Goal: Download file/media

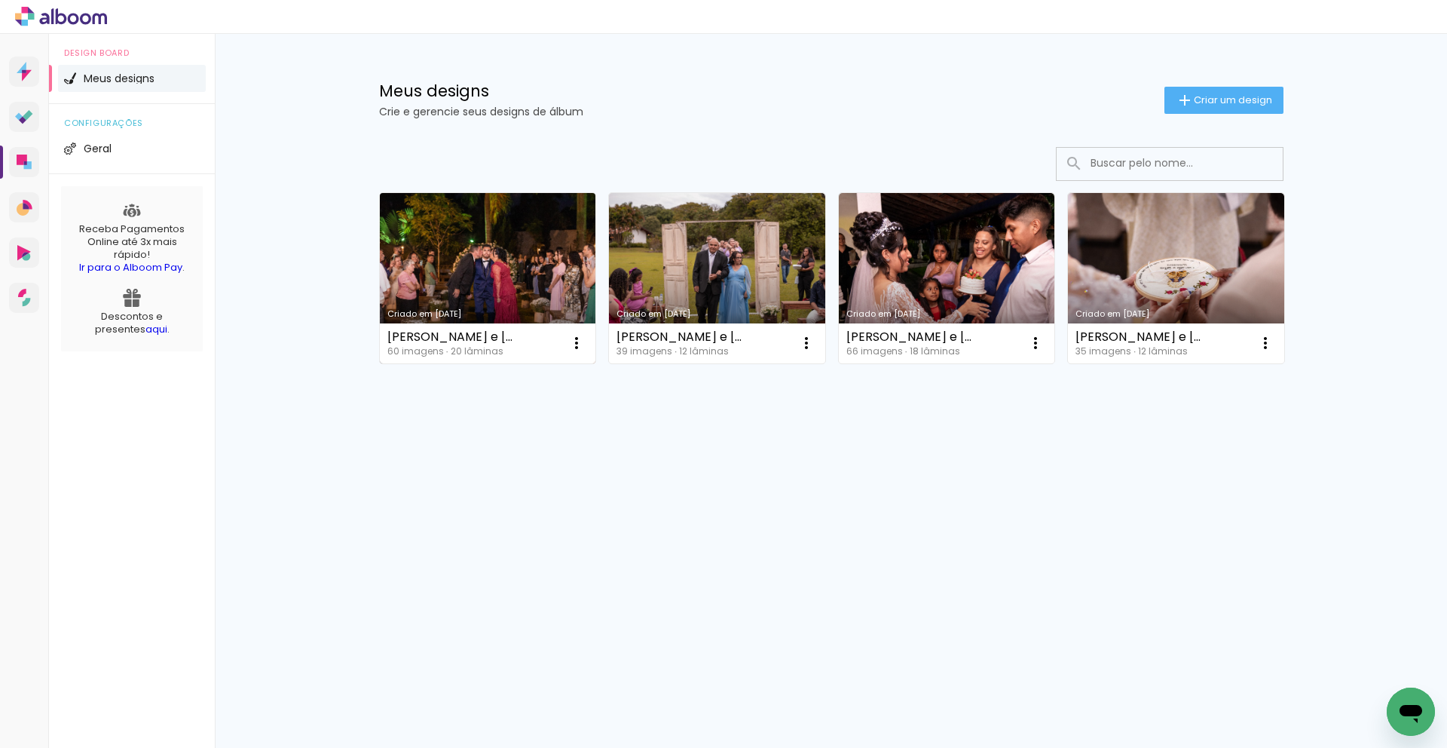
click at [442, 231] on link "Criado em [DATE]" at bounding box center [488, 278] width 216 height 170
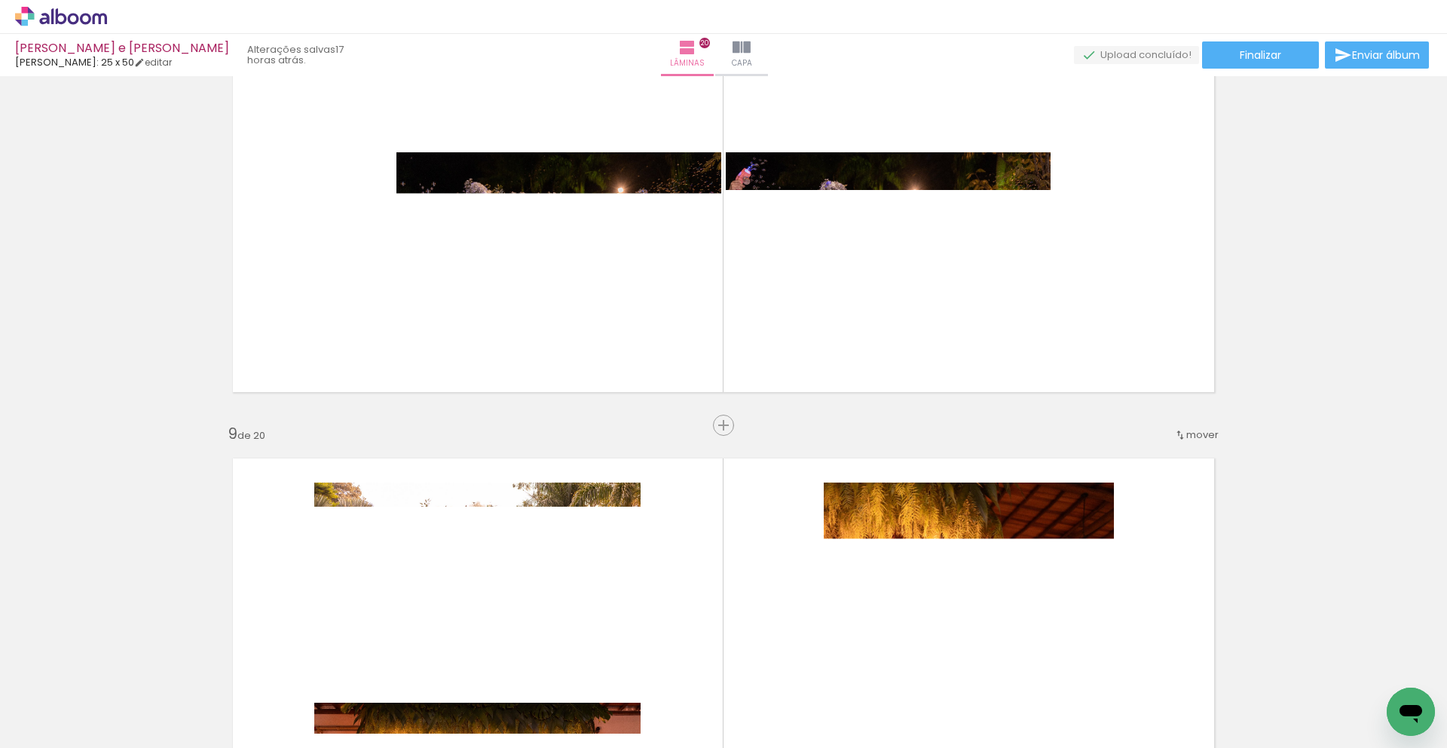
scroll to position [4077, 0]
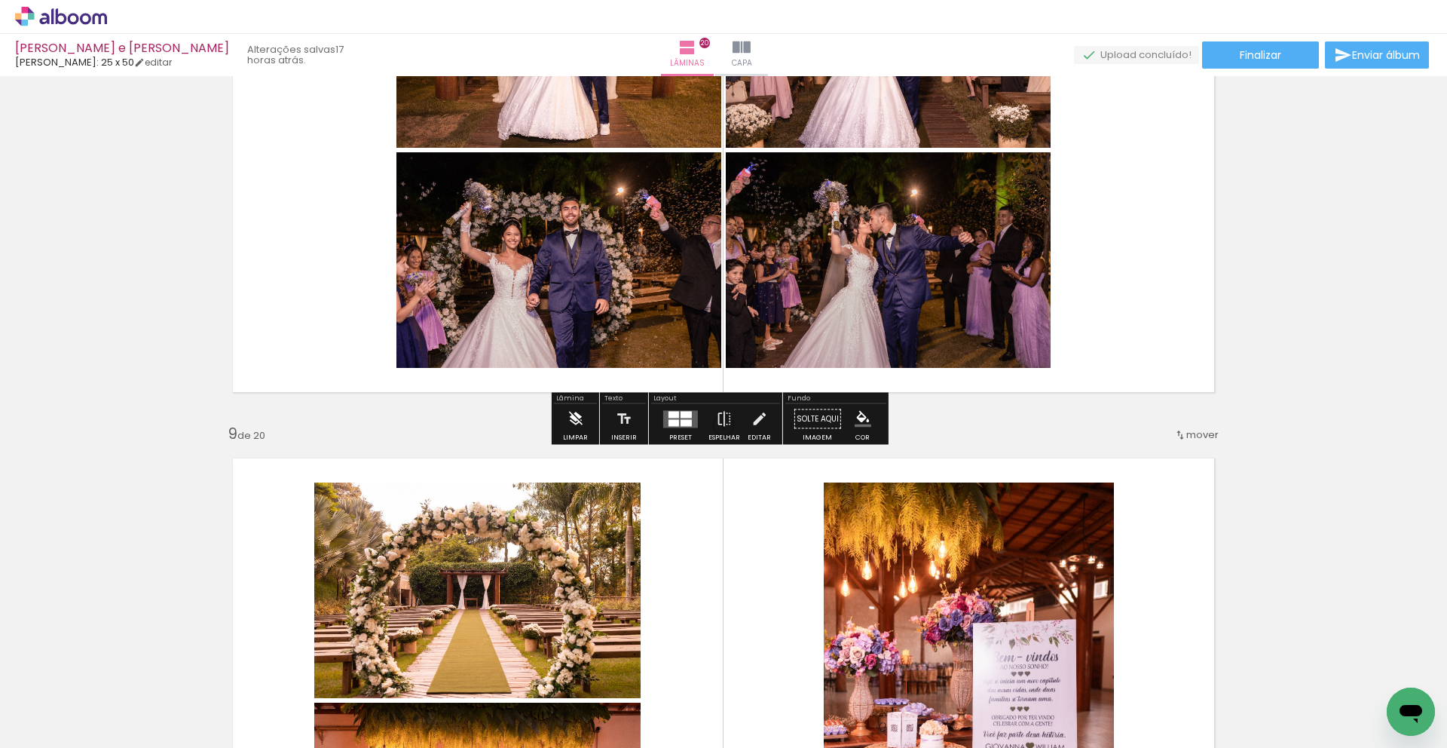
click at [577, 418] on iron-icon at bounding box center [575, 419] width 17 height 30
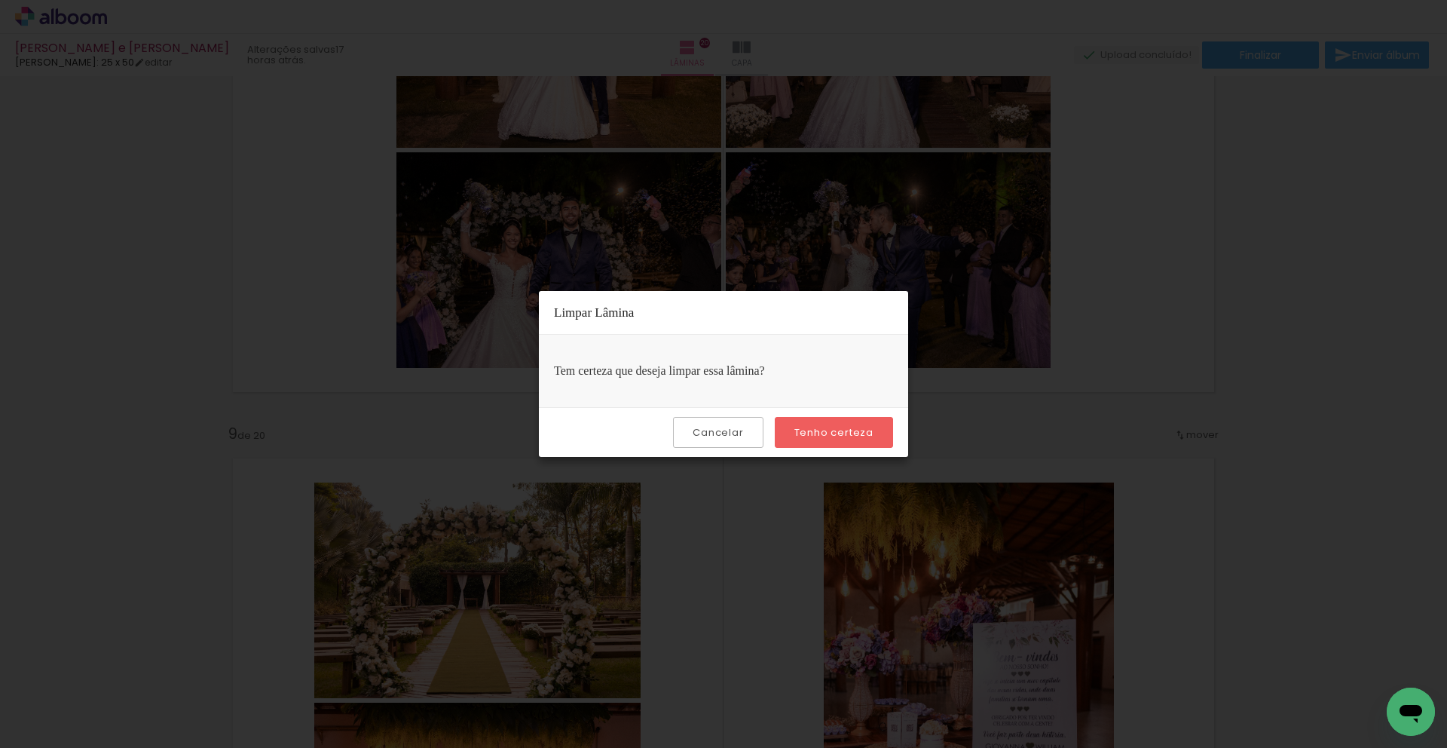
click at [0, 0] on slot "Tenho certeza" at bounding box center [0, 0] width 0 height 0
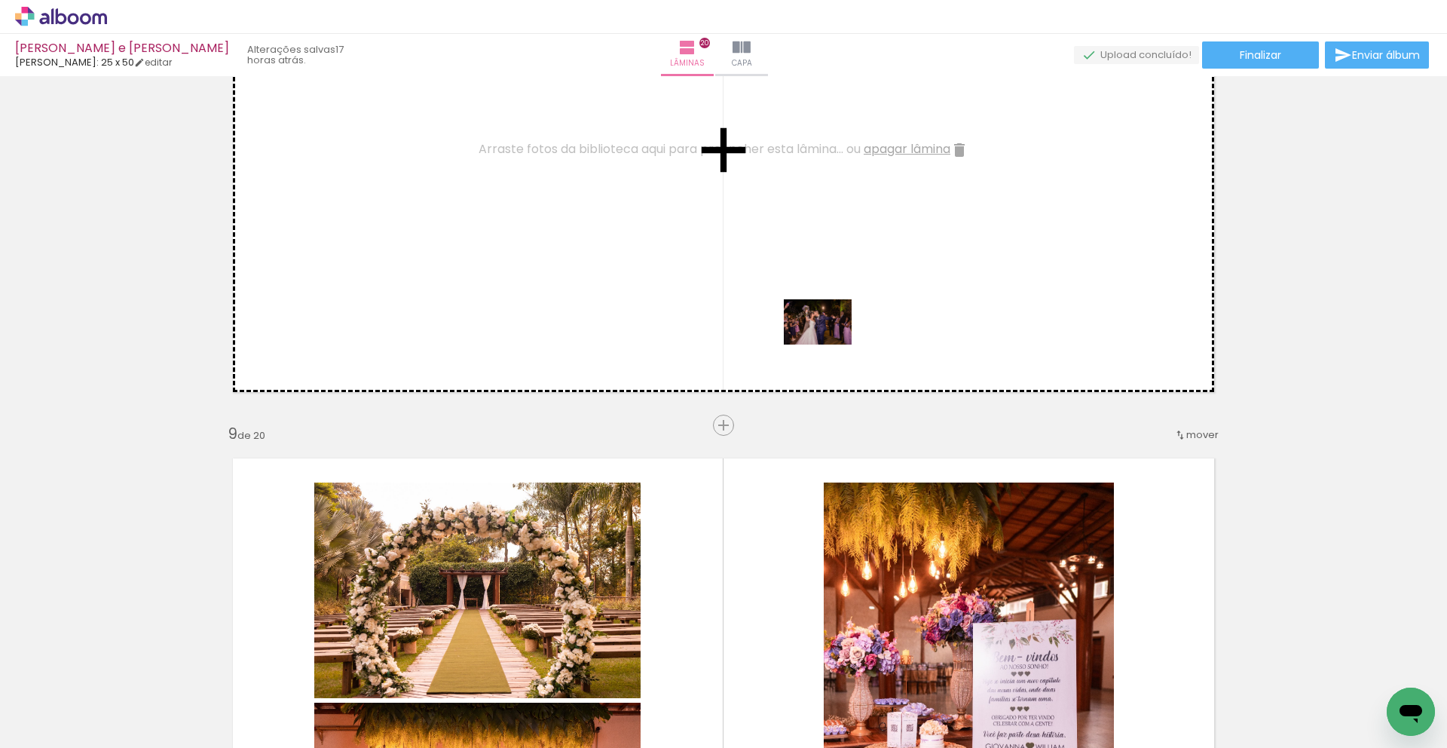
drag, startPoint x: 1340, startPoint y: 696, endPoint x: 805, endPoint y: 304, distance: 662.8
click at [805, 304] on quentale-workspace at bounding box center [723, 374] width 1447 height 748
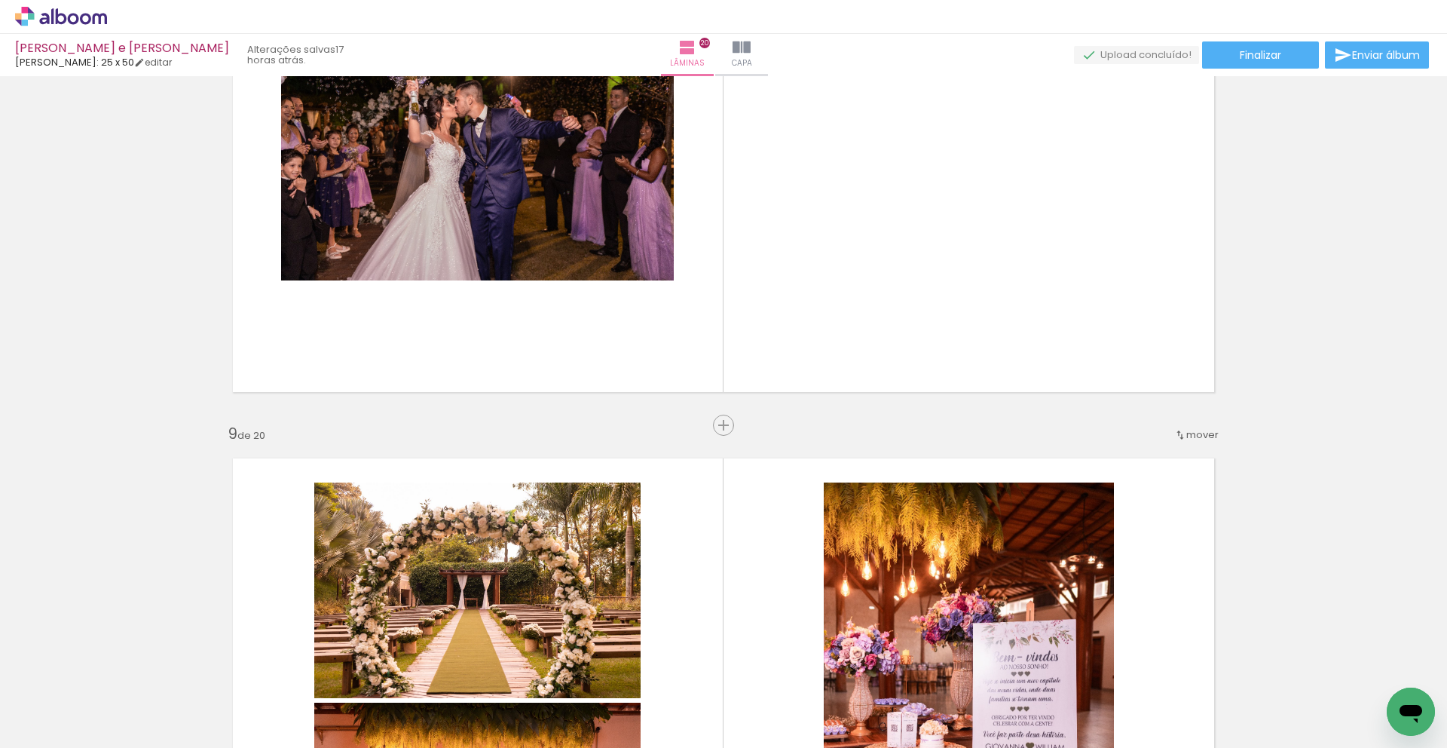
click at [126, 672] on iron-icon at bounding box center [118, 667] width 16 height 16
click at [126, 671] on iron-icon at bounding box center [118, 667] width 16 height 16
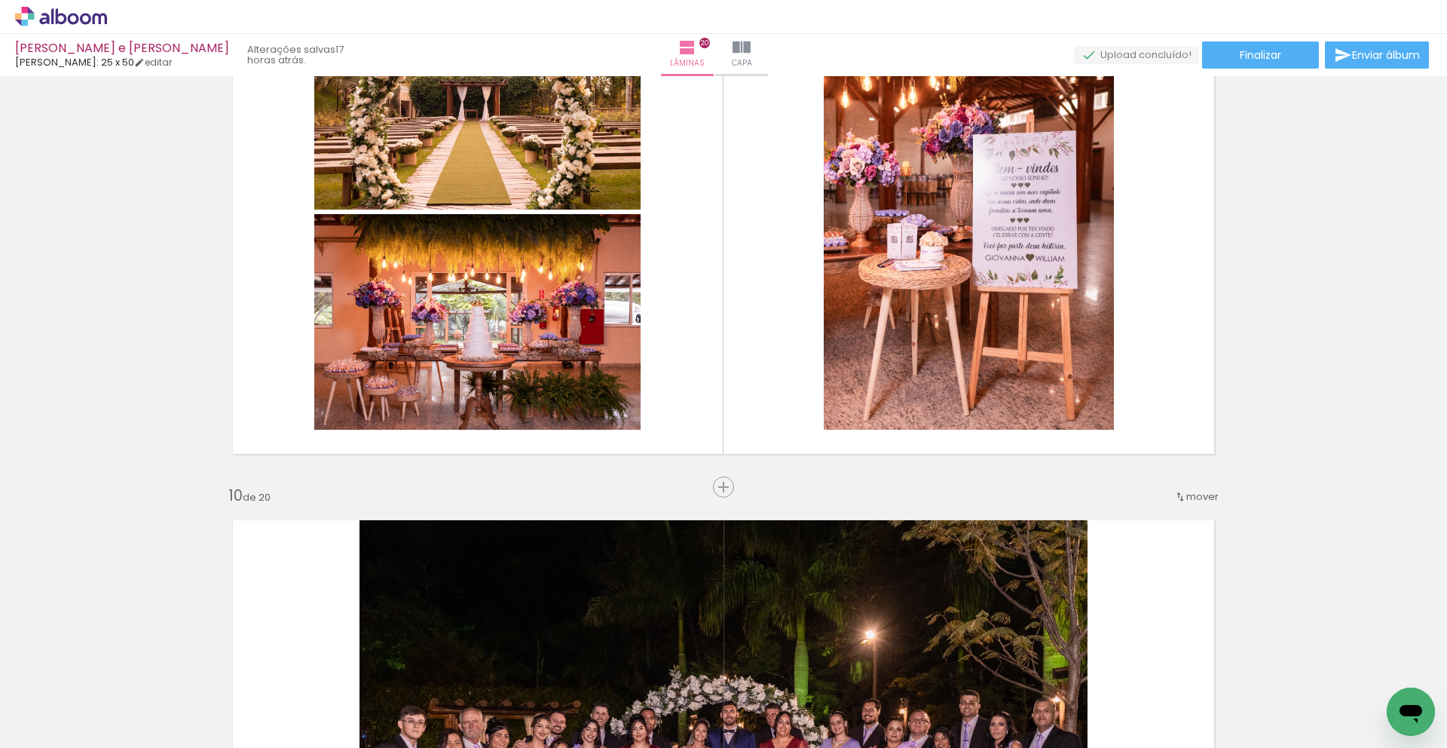
scroll to position [4623, 0]
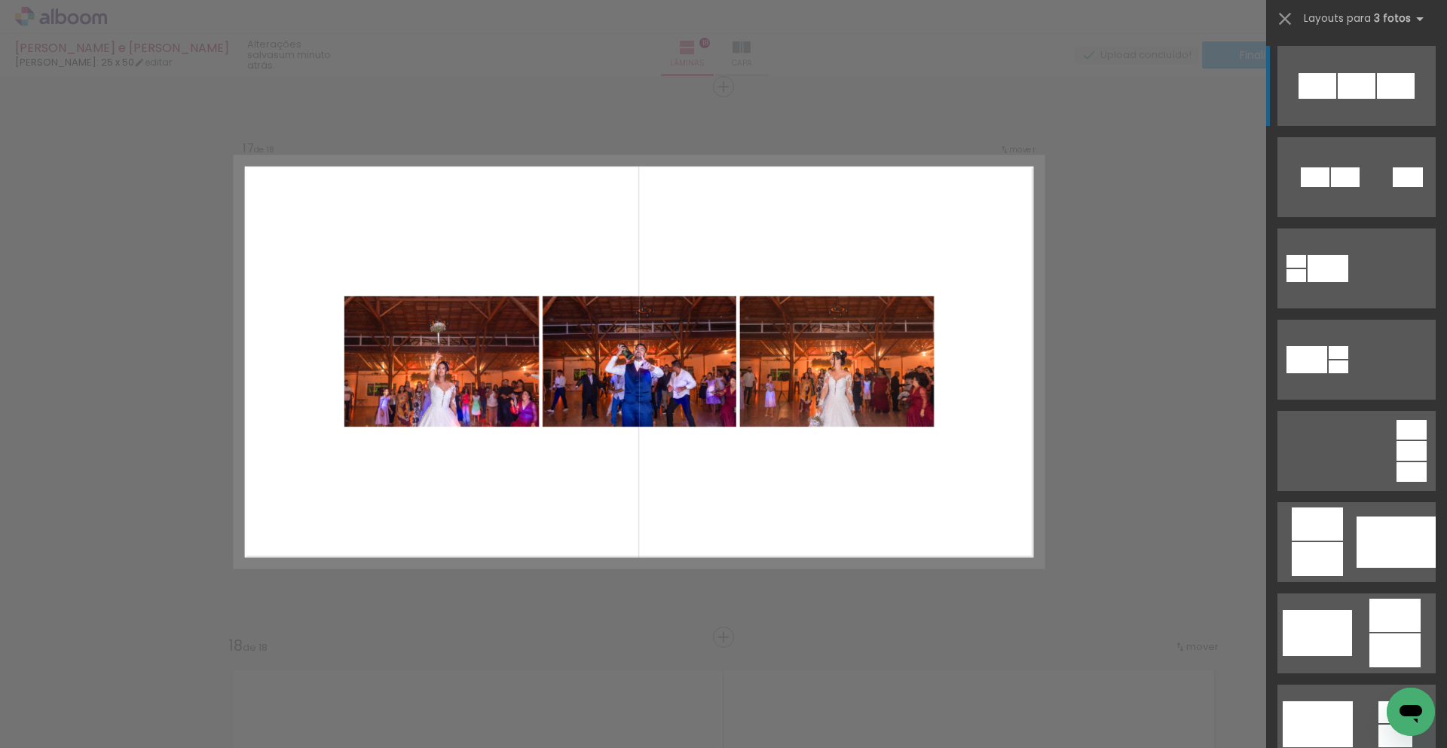
scroll to position [8814, 0]
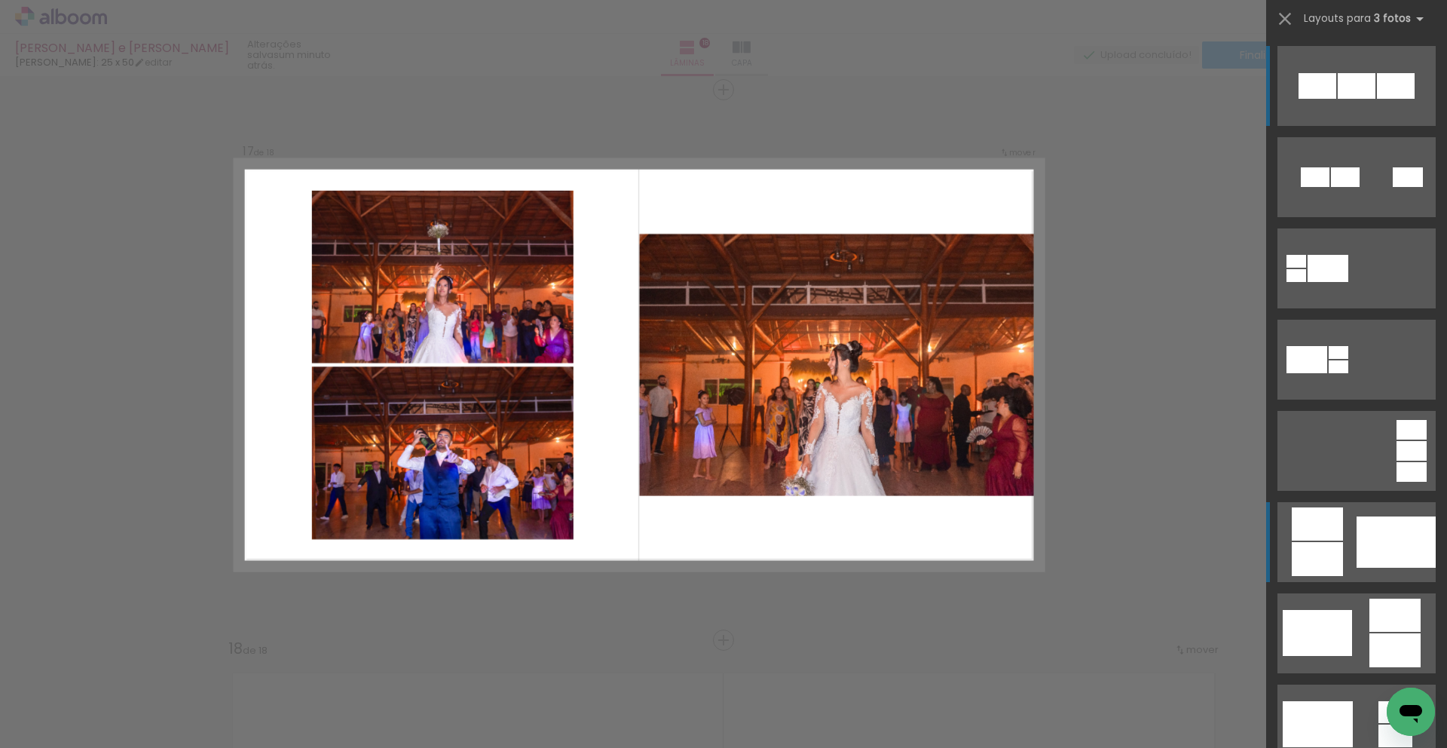
click at [1384, 549] on div at bounding box center [1396, 541] width 79 height 51
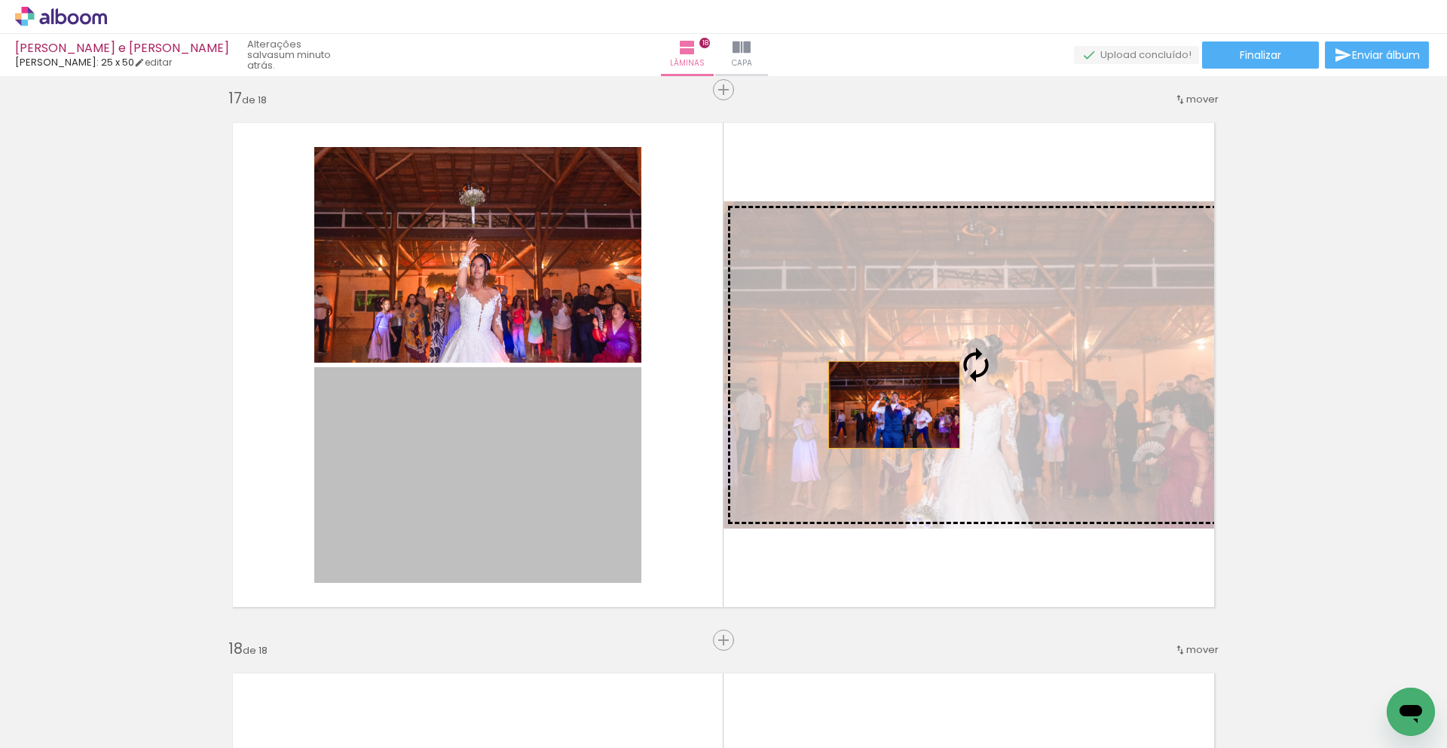
drag, startPoint x: 487, startPoint y: 506, endPoint x: 888, endPoint y: 402, distance: 414.2
click at [0, 0] on slot at bounding box center [0, 0] width 0 height 0
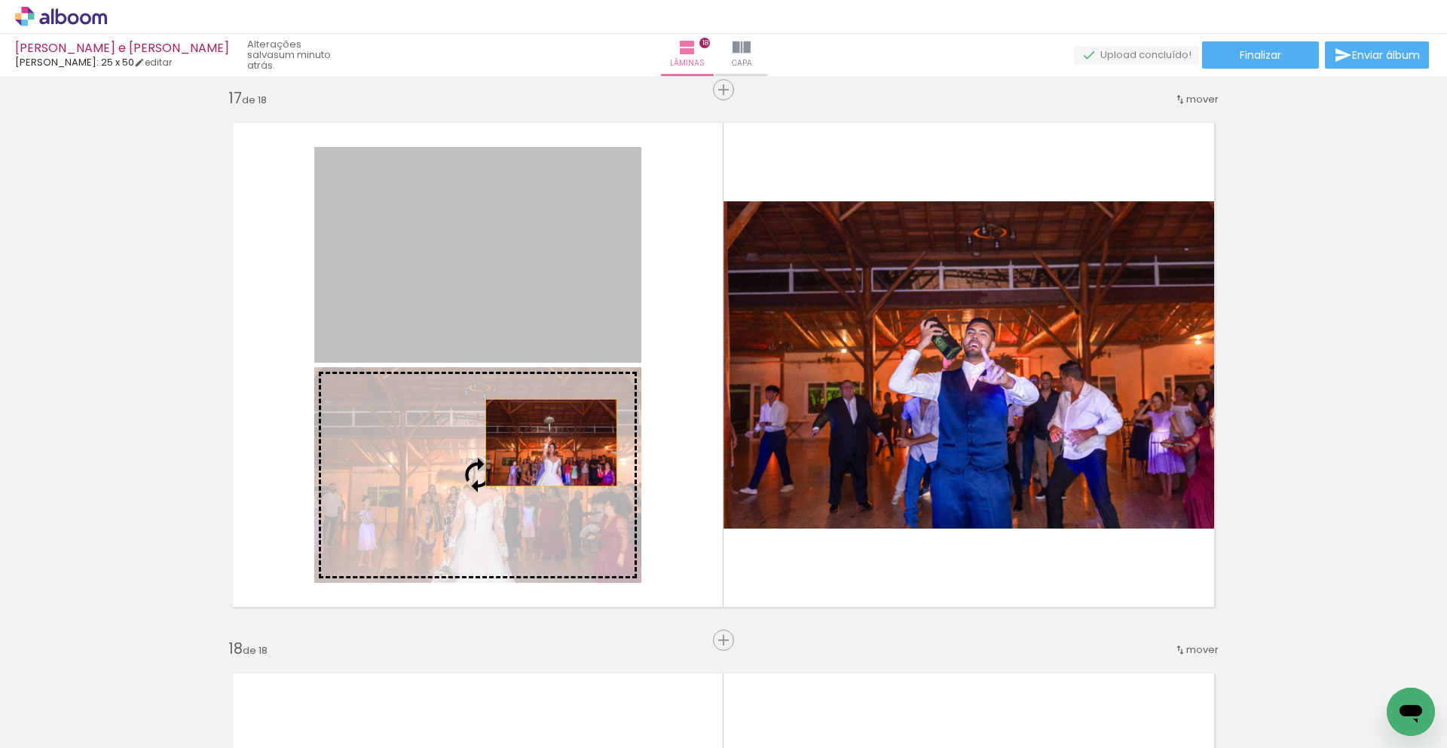
drag, startPoint x: 539, startPoint y: 280, endPoint x: 546, endPoint y: 478, distance: 197.6
click at [0, 0] on slot at bounding box center [0, 0] width 0 height 0
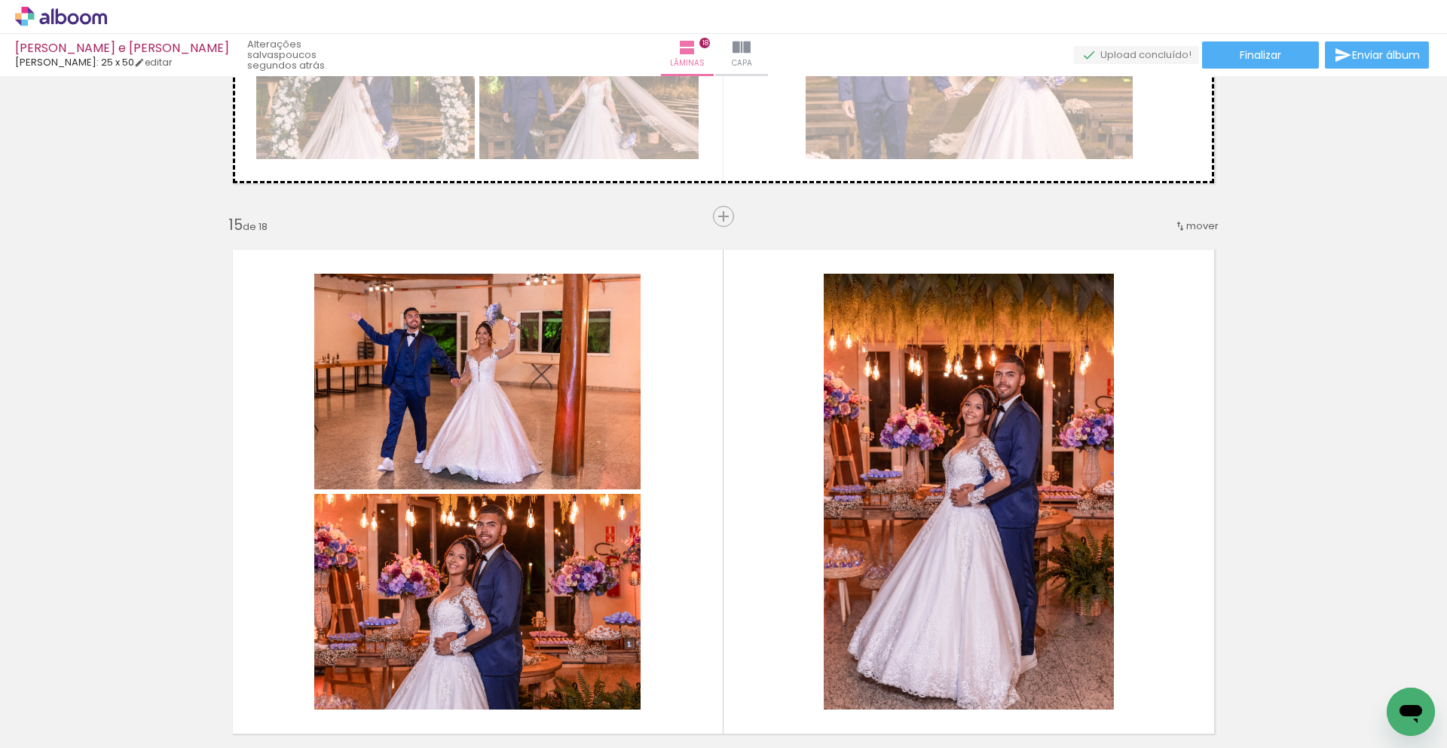
scroll to position [7601, 0]
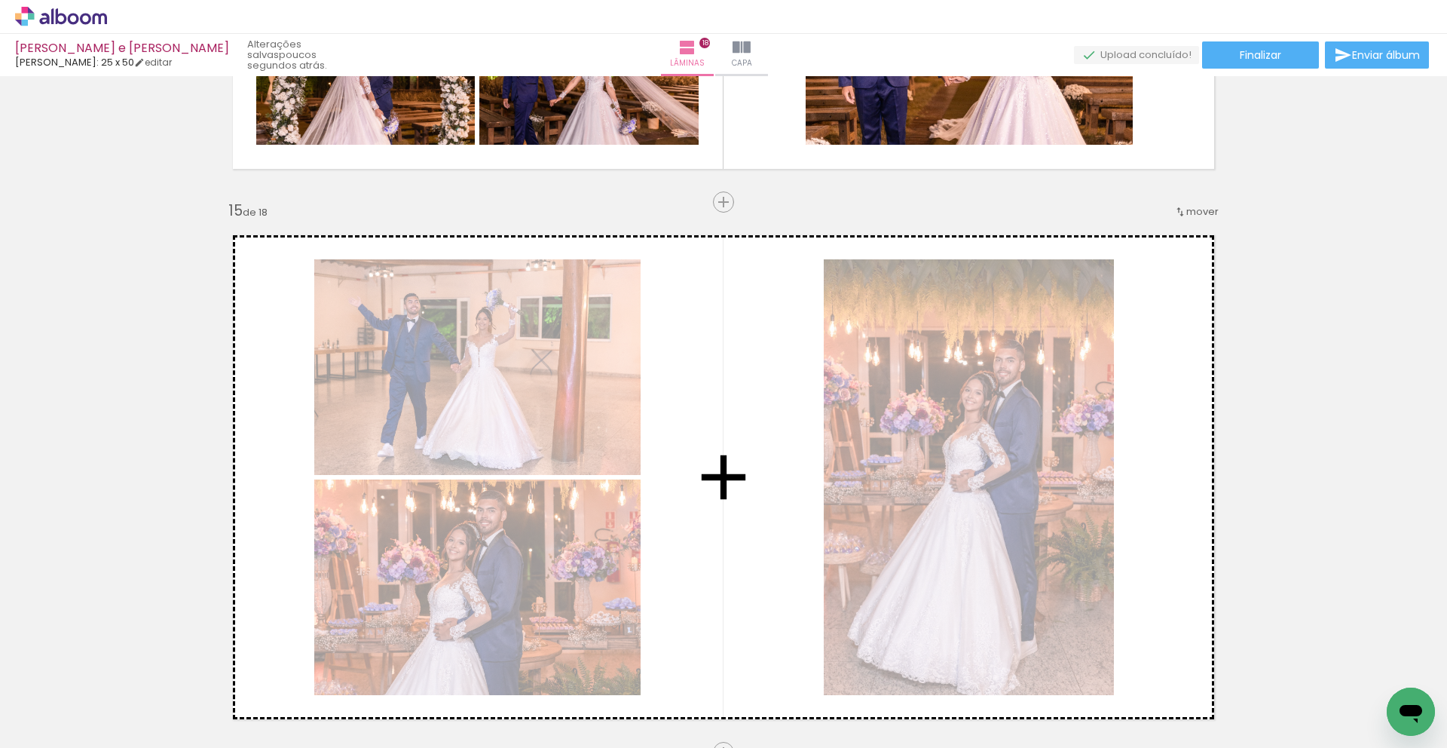
drag, startPoint x: 411, startPoint y: 505, endPoint x: 359, endPoint y: 300, distance: 211.7
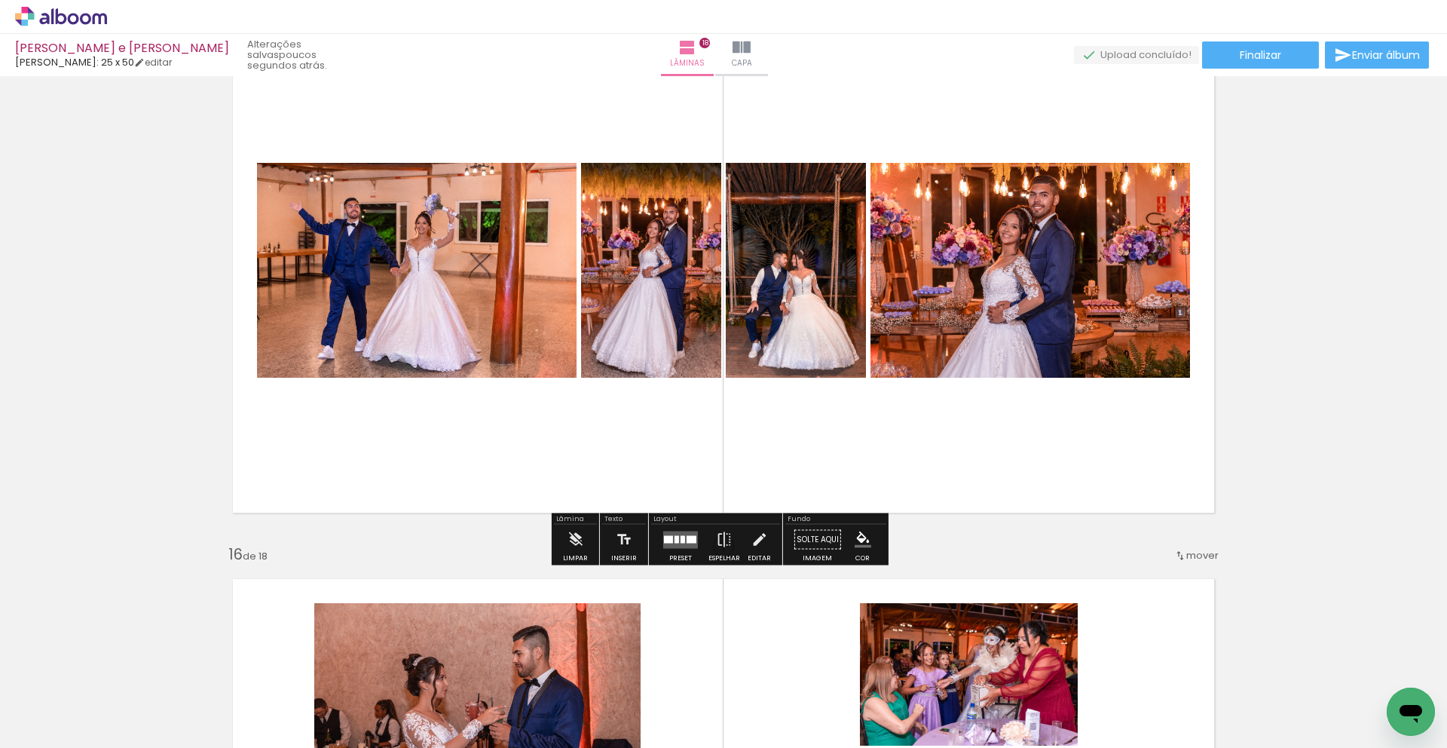
scroll to position [7812, 0]
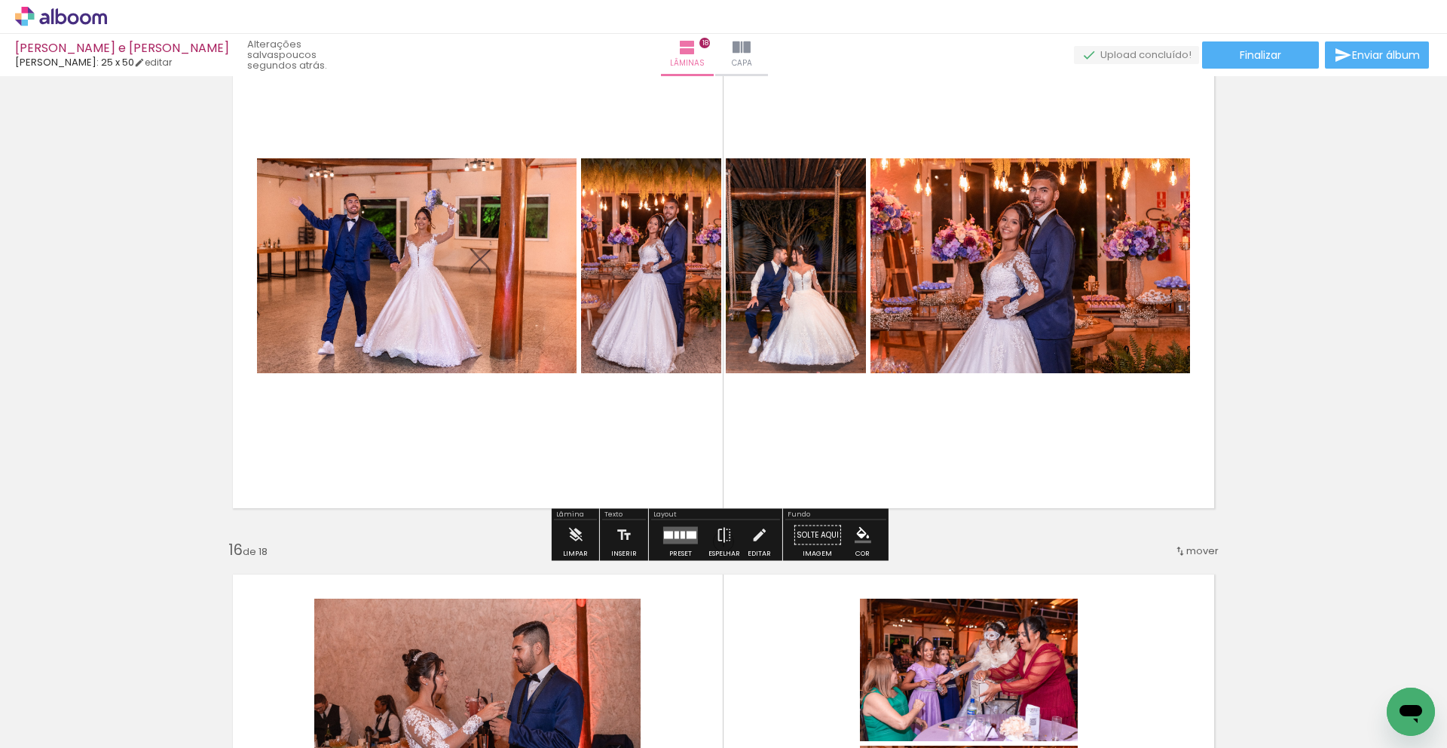
click at [687, 533] on div at bounding box center [692, 535] width 10 height 8
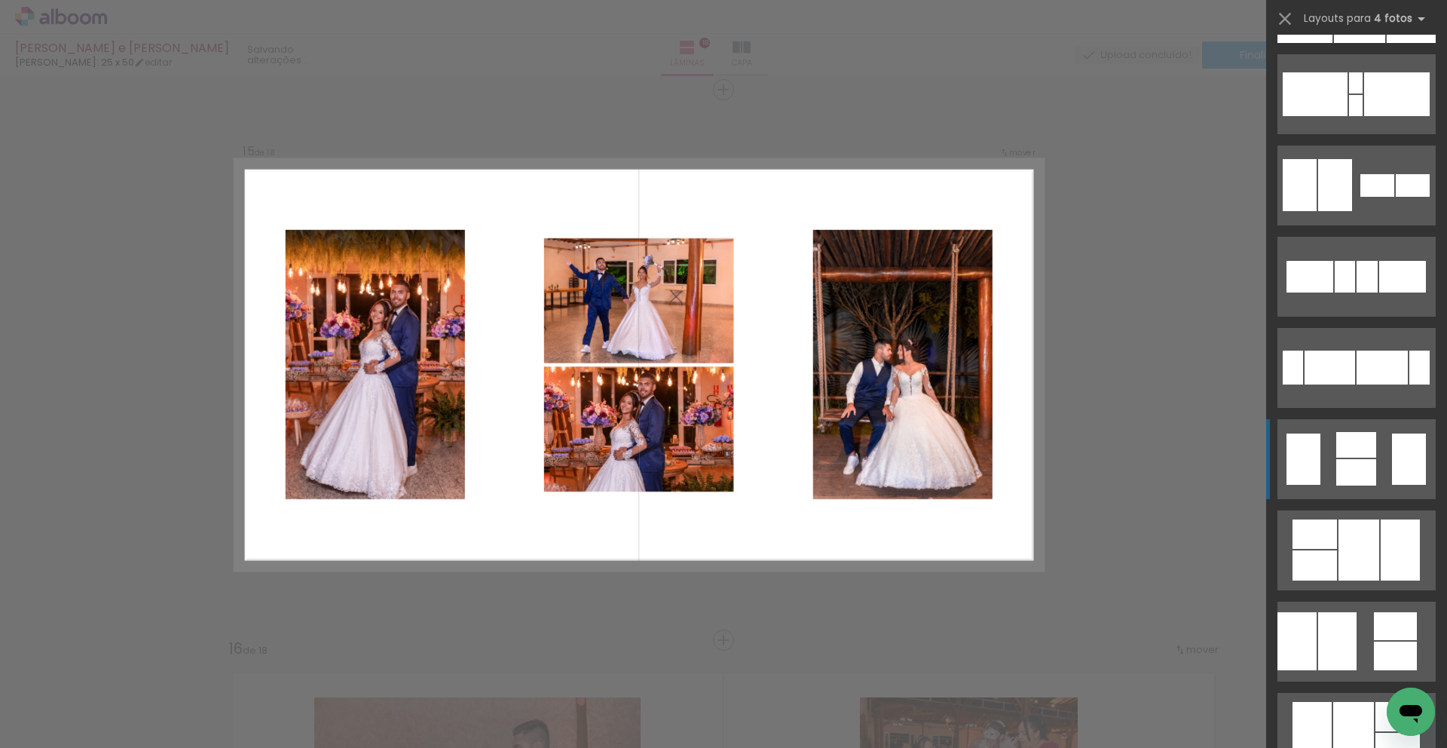
scroll to position [268, 0]
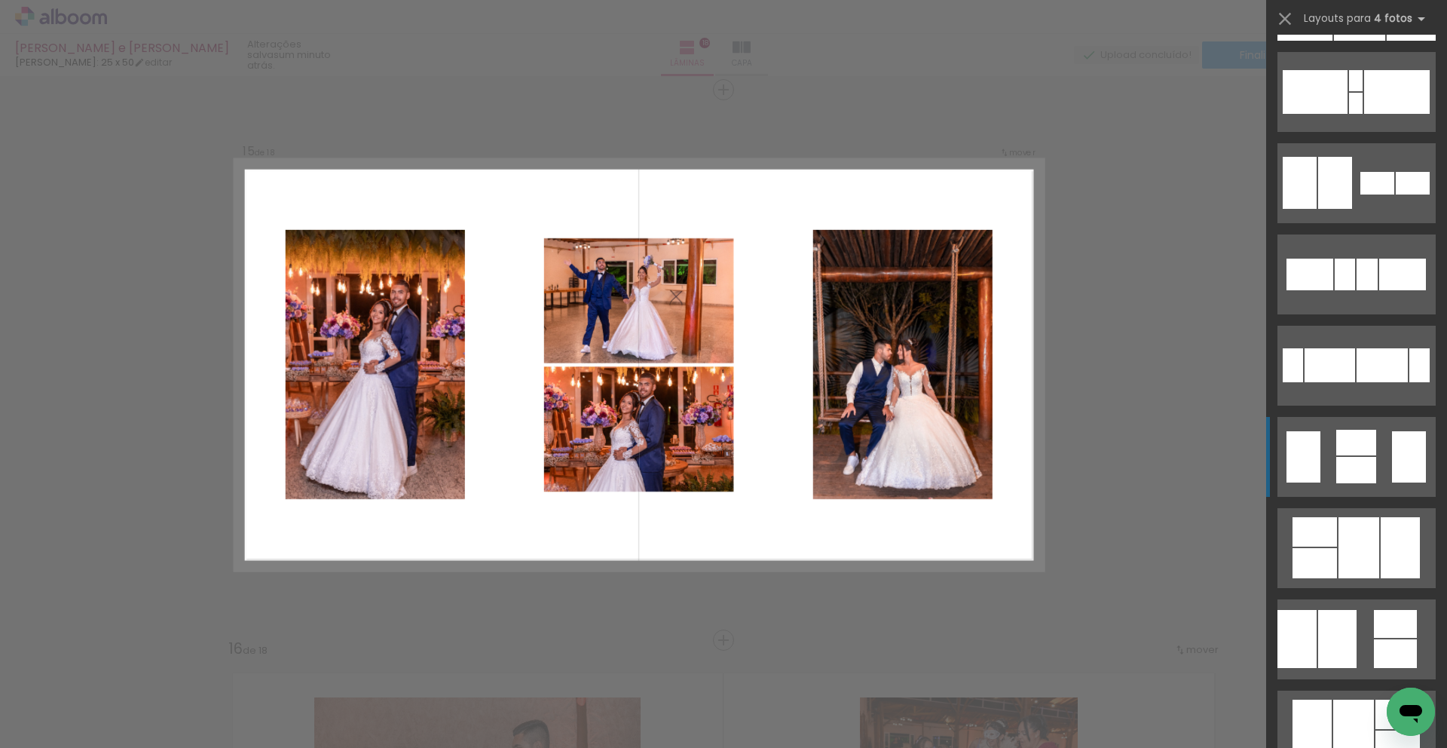
click at [1369, 41] on div at bounding box center [1359, 1] width 51 height 80
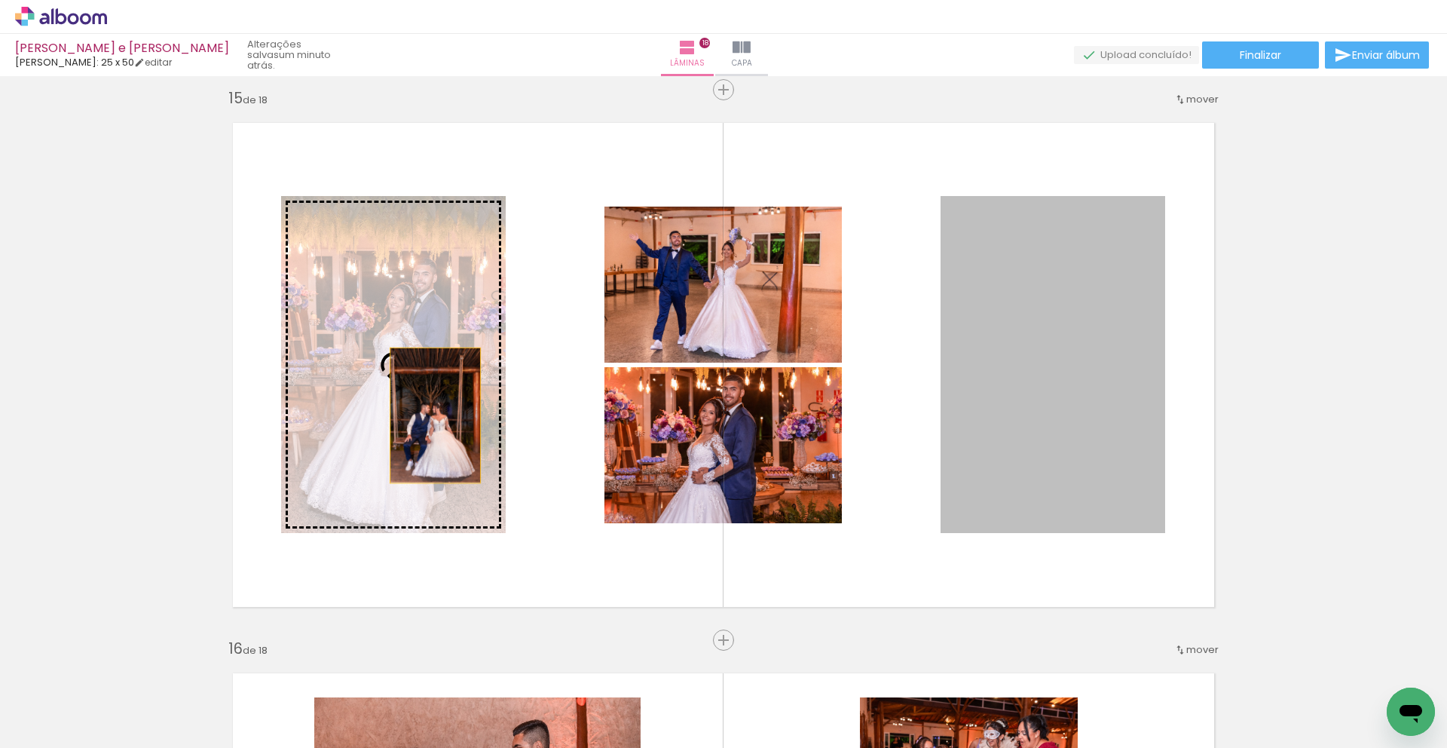
drag, startPoint x: 1084, startPoint y: 399, endPoint x: 393, endPoint y: 374, distance: 690.8
click at [0, 0] on slot at bounding box center [0, 0] width 0 height 0
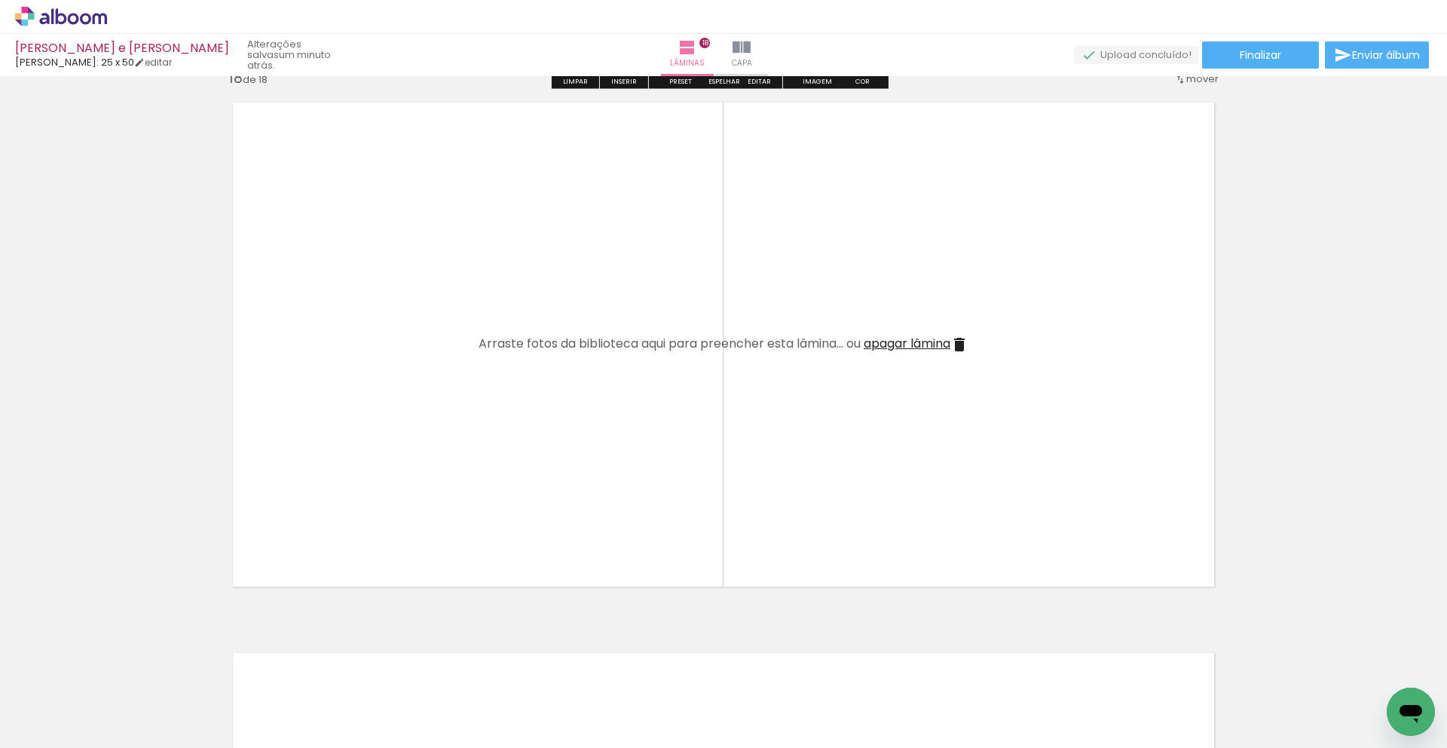
scroll to position [9526, 0]
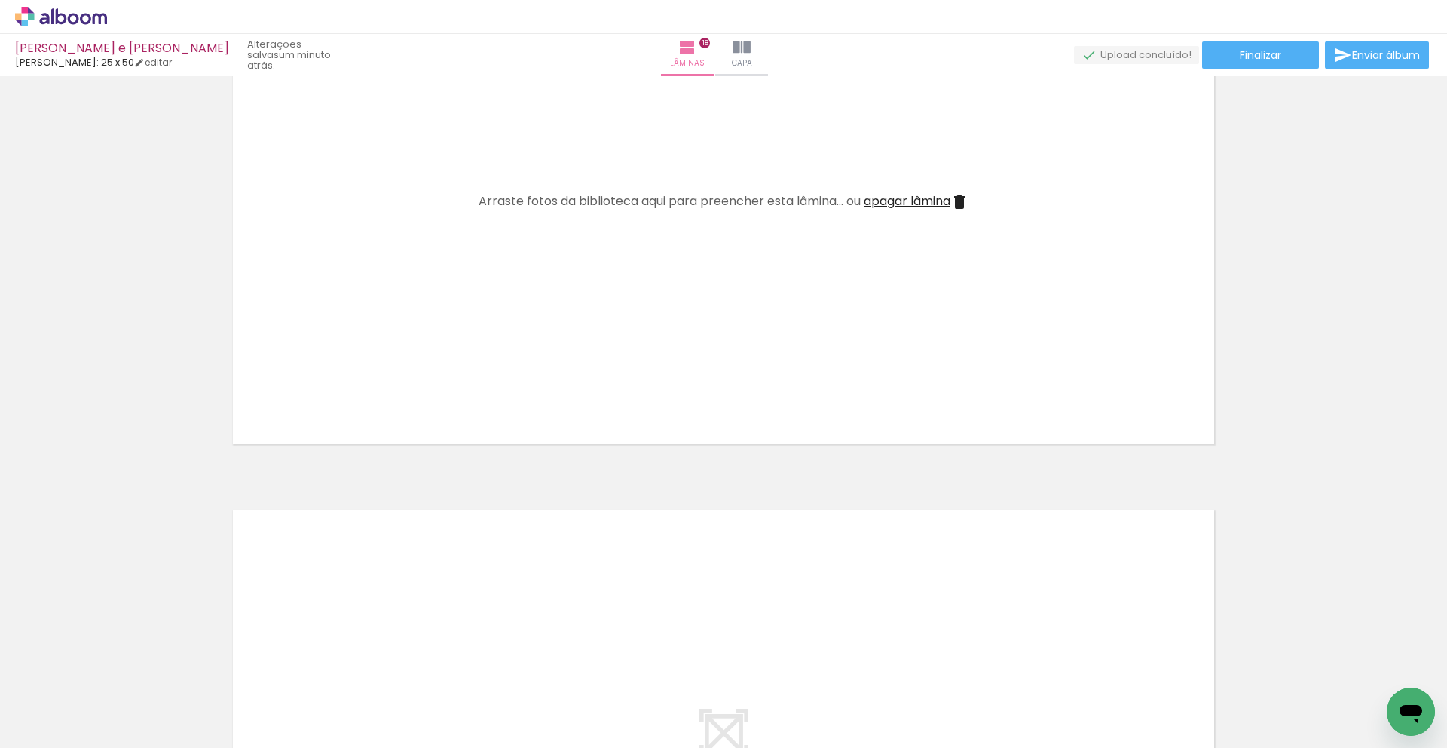
click at [892, 203] on span "apagar lâmina" at bounding box center [907, 200] width 87 height 17
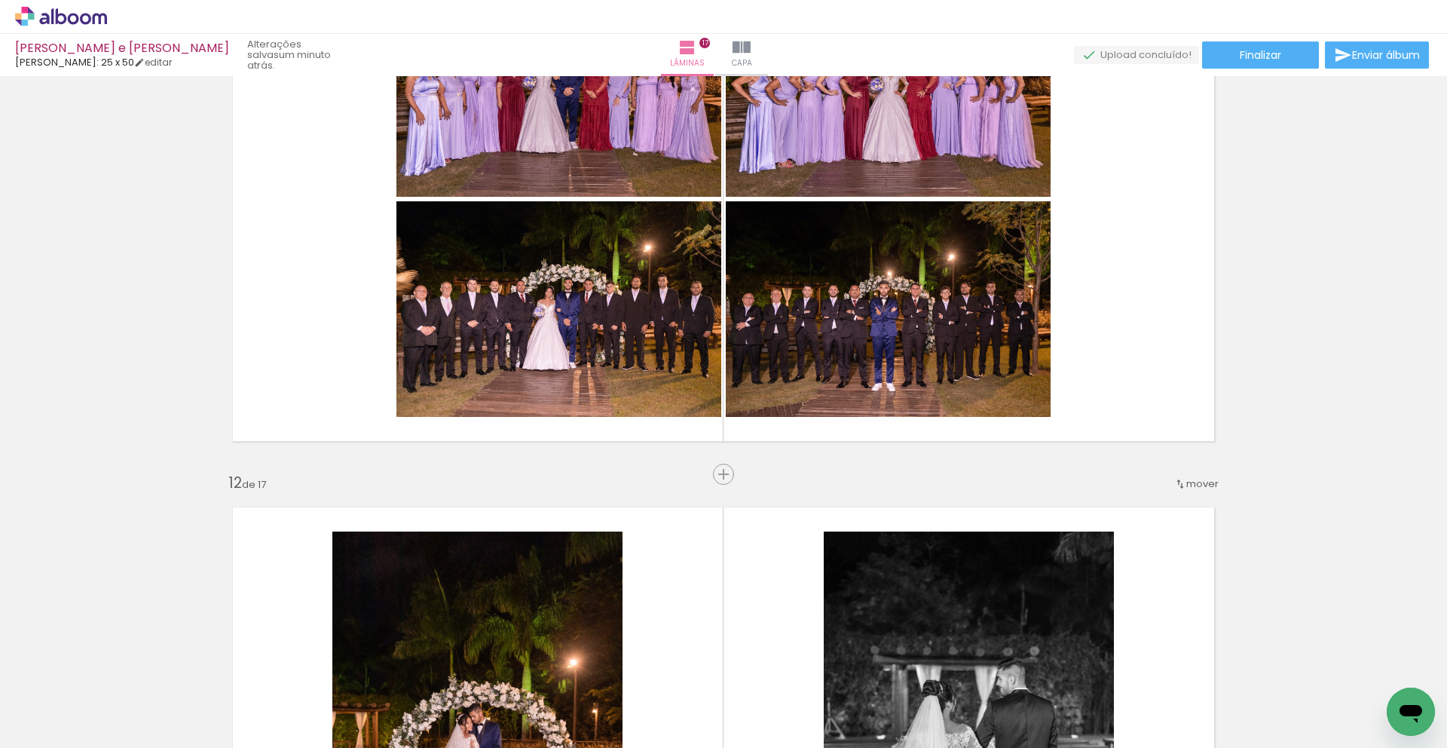
scroll to position [5344, 0]
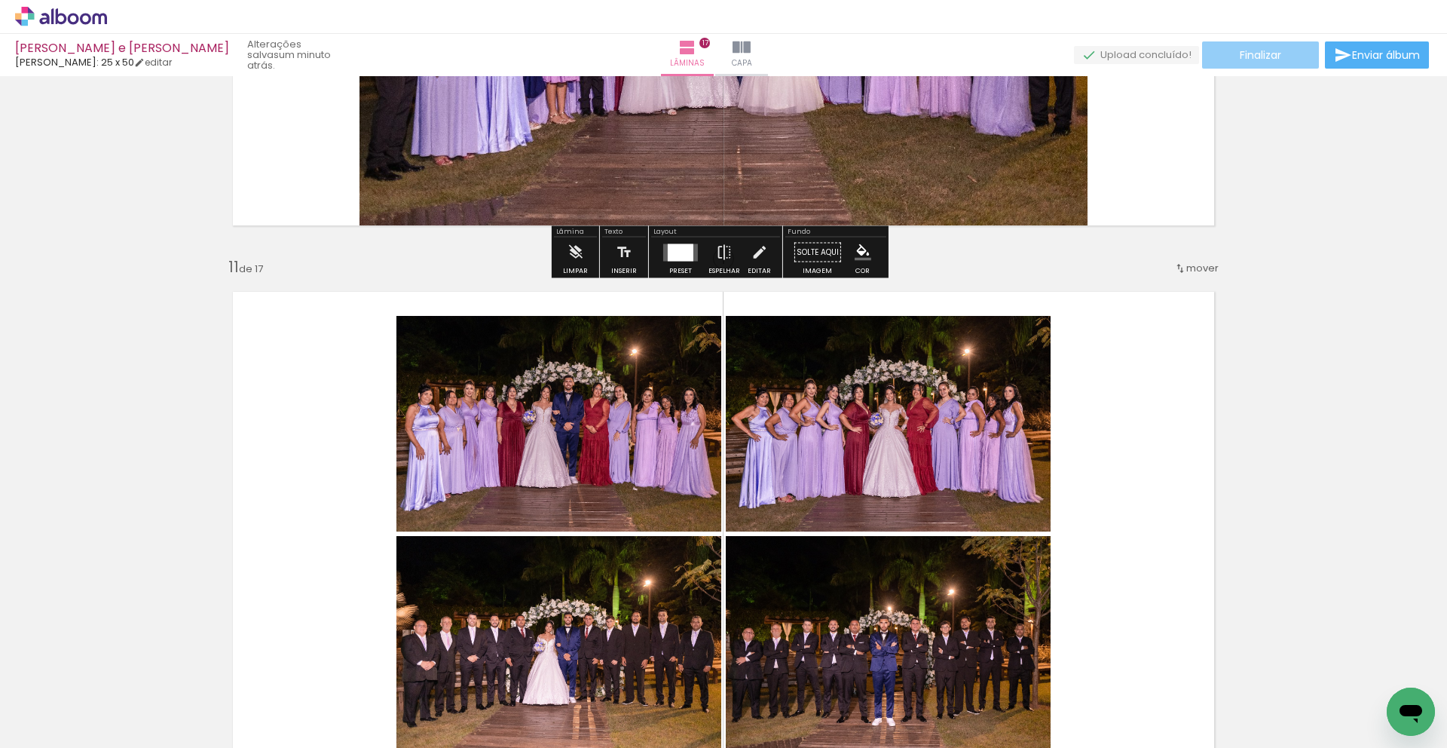
click at [1261, 50] on span "Finalizar" at bounding box center [1260, 55] width 41 height 11
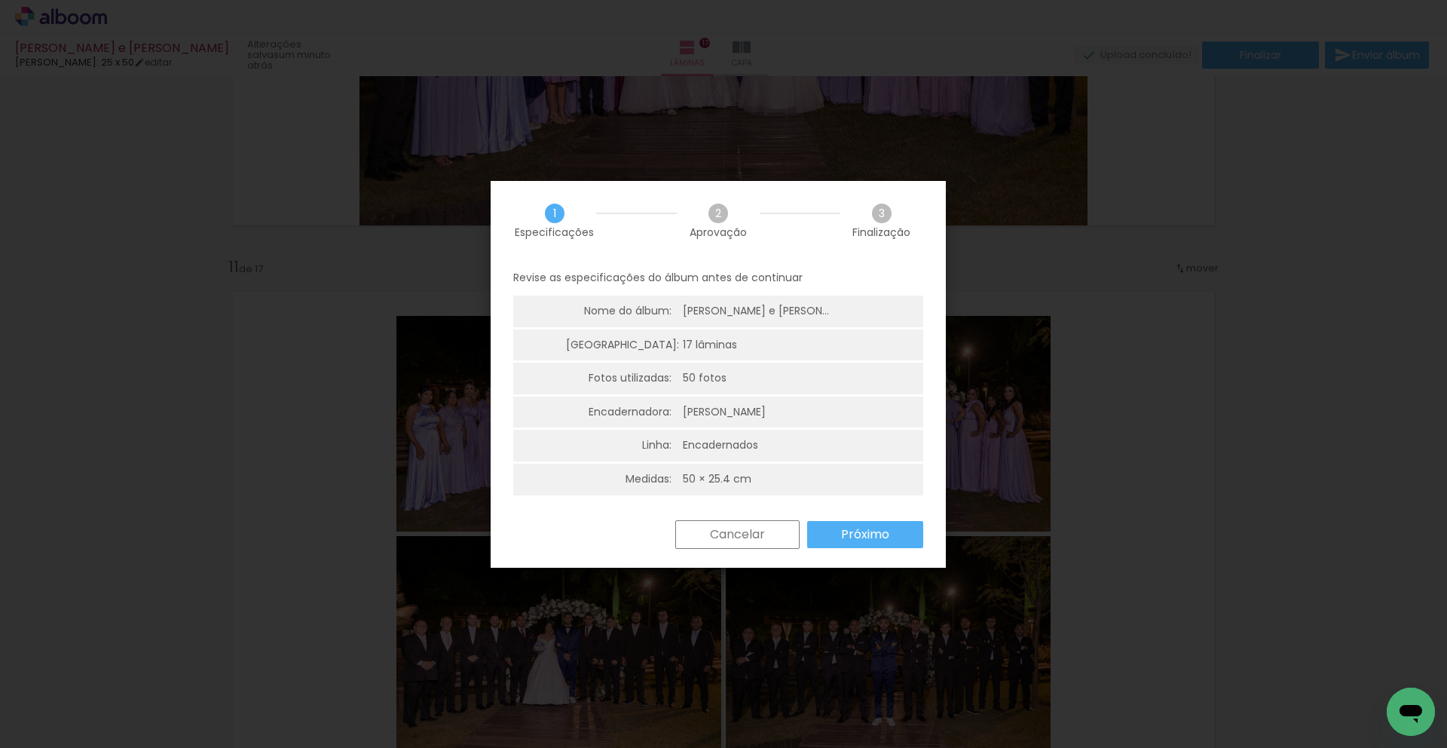
click at [0, 0] on slot "Próximo" at bounding box center [0, 0] width 0 height 0
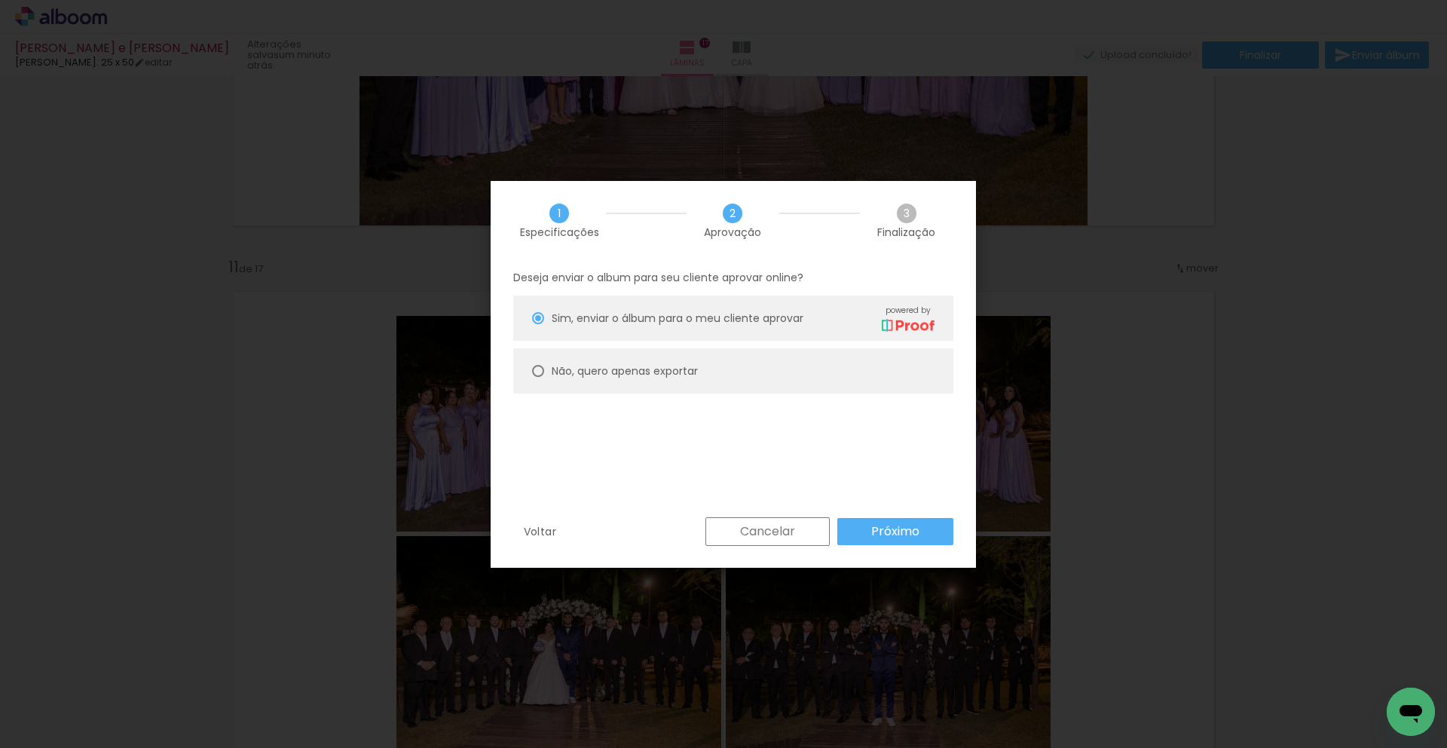
click at [0, 0] on slot "Não, quero apenas exportar" at bounding box center [0, 0] width 0 height 0
type paper-radio-button "on"
click at [882, 521] on paper-button "Próximo" at bounding box center [895, 531] width 116 height 27
type input "Alta, 300 DPI"
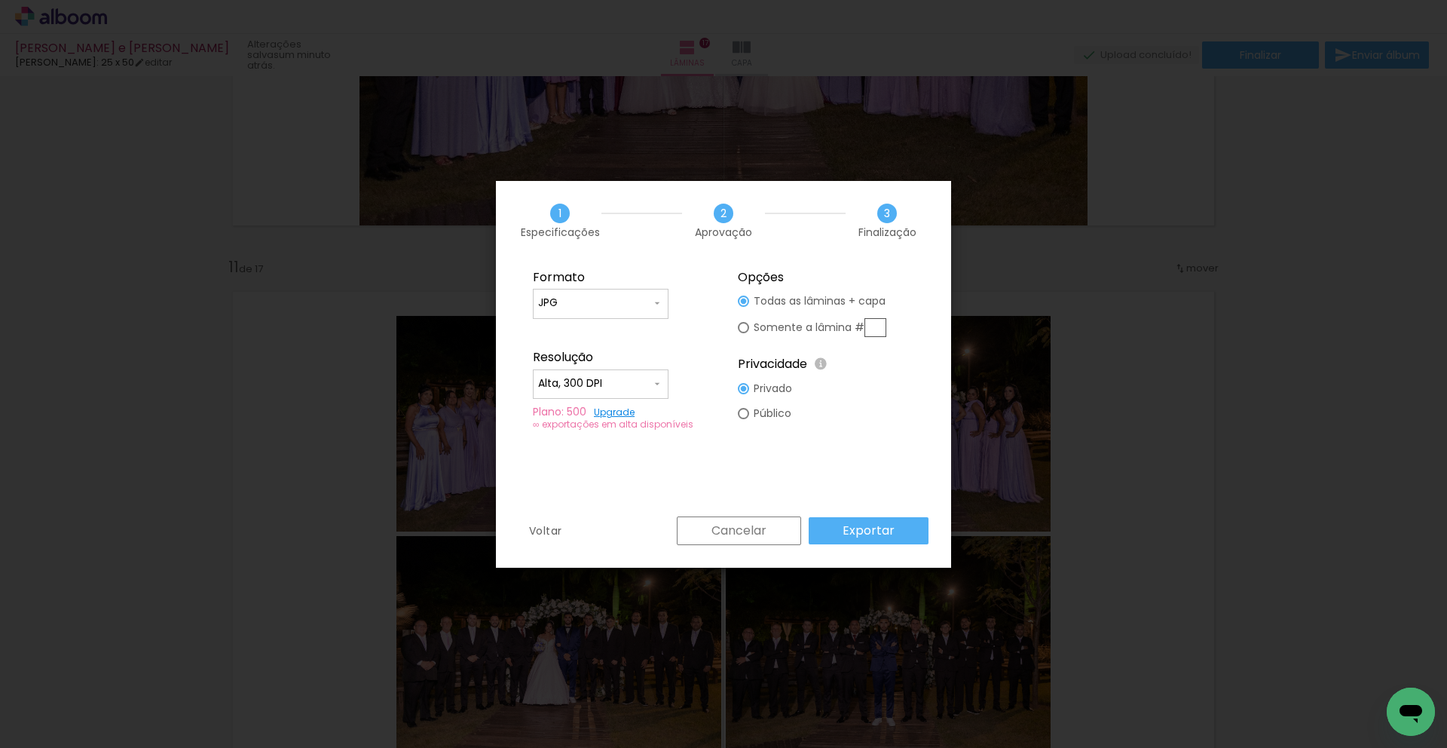
click at [573, 304] on input "JPG" at bounding box center [594, 302] width 113 height 15
click at [568, 323] on paper-item "PDF" at bounding box center [601, 331] width 136 height 30
type input "PDF"
click at [577, 387] on input "Alta, 300 DPI" at bounding box center [594, 383] width 113 height 15
click at [574, 412] on paper-item "Baixa" at bounding box center [601, 411] width 136 height 30
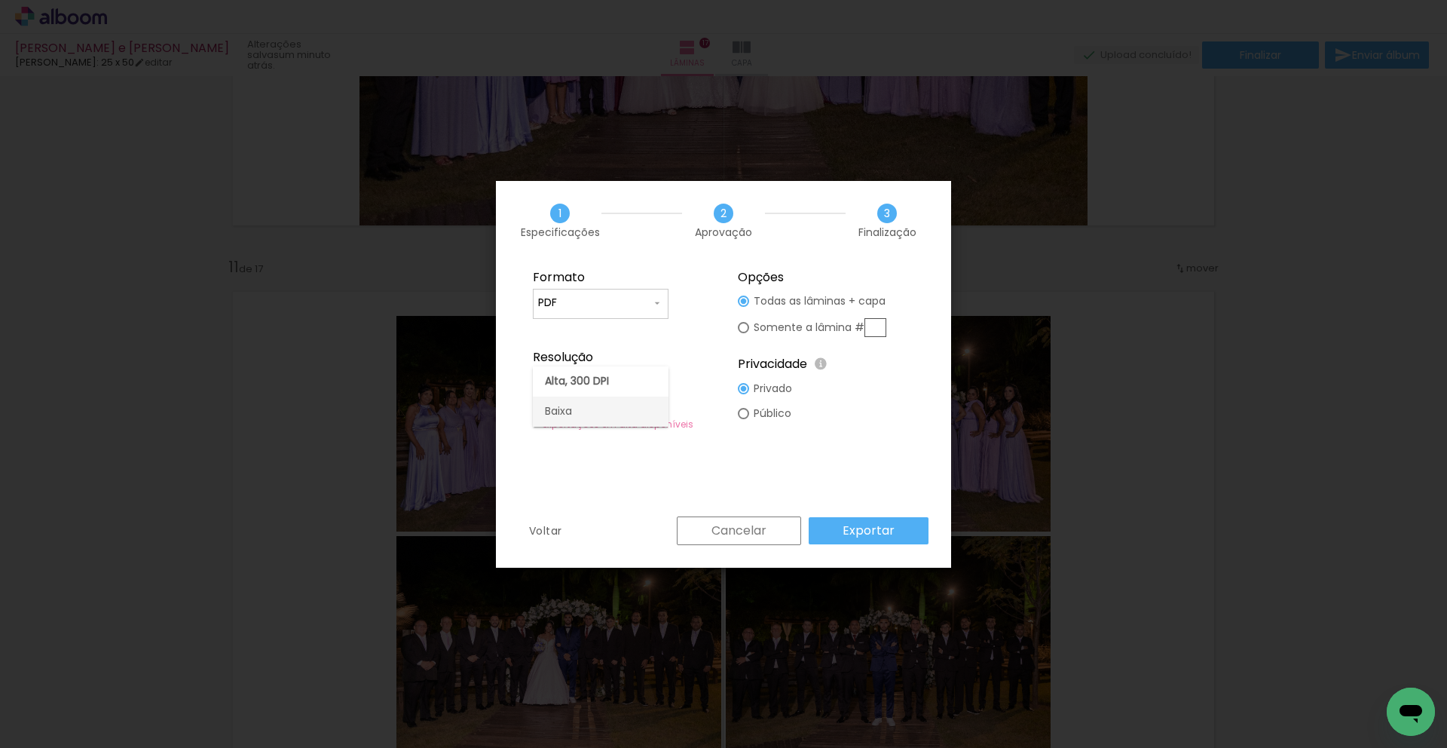
type input "Baixa"
click at [0, 0] on slot "Exportar" at bounding box center [0, 0] width 0 height 0
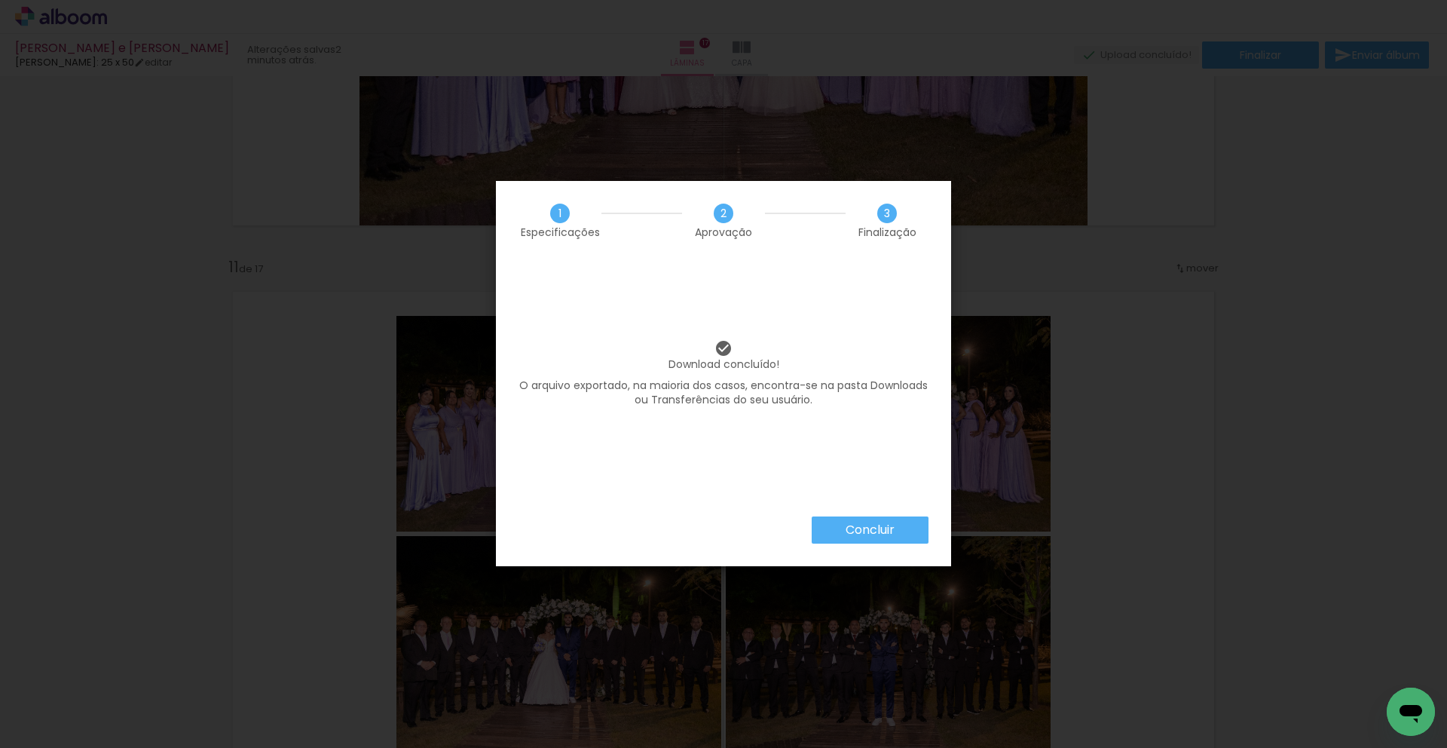
click at [0, 0] on slot "Concluir" at bounding box center [0, 0] width 0 height 0
